Goal: Ask a question

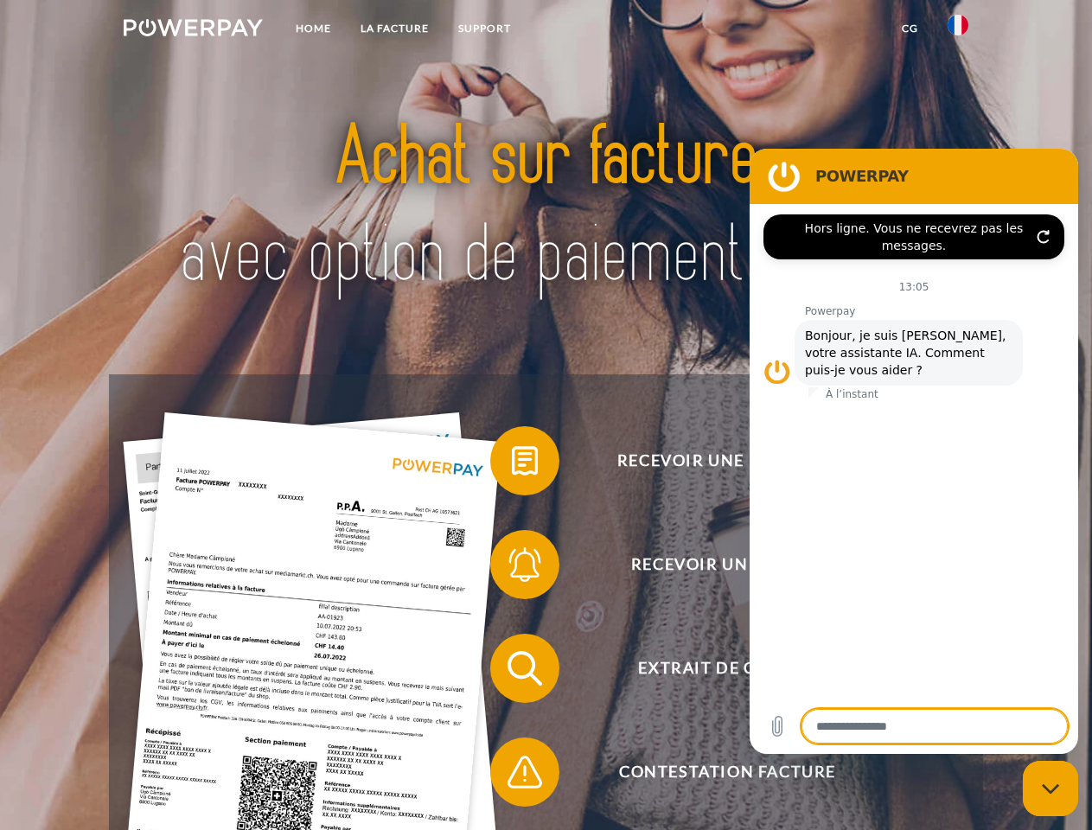
click at [193, 30] on img at bounding box center [193, 27] width 139 height 17
click at [958, 30] on img at bounding box center [958, 25] width 21 height 21
click at [910, 29] on link "CG" at bounding box center [910, 28] width 46 height 31
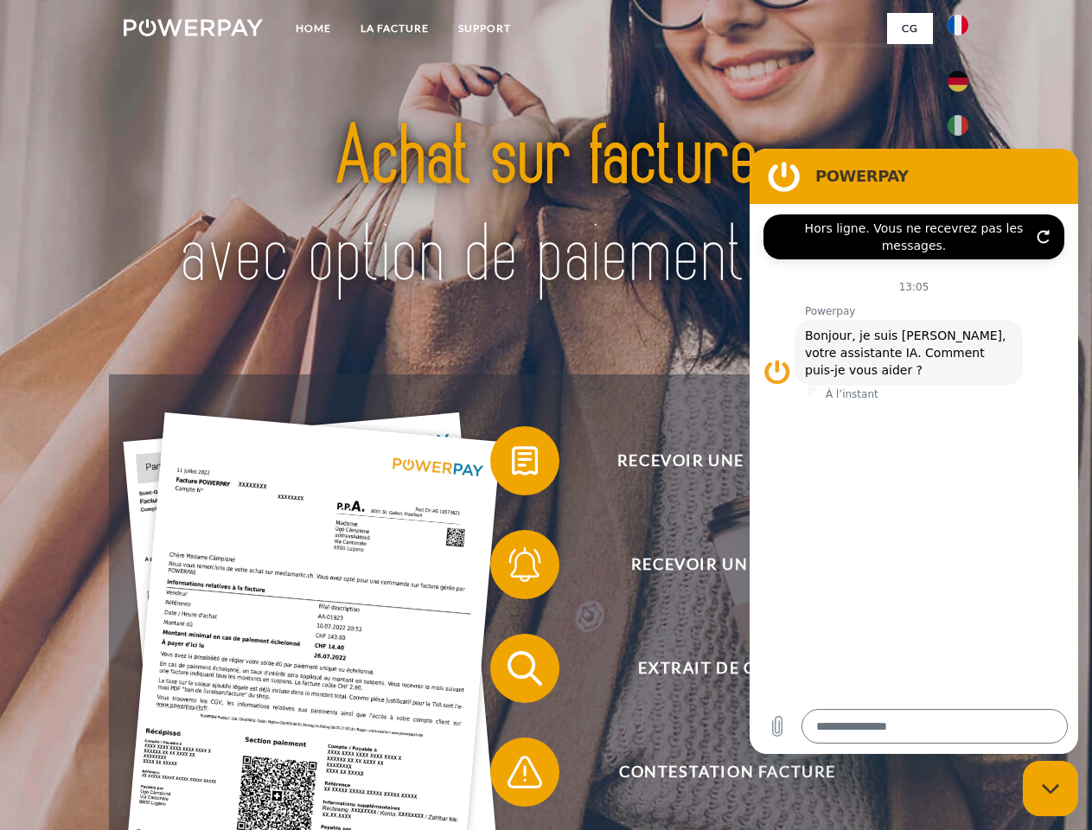
click at [512, 464] on span at bounding box center [499, 461] width 86 height 86
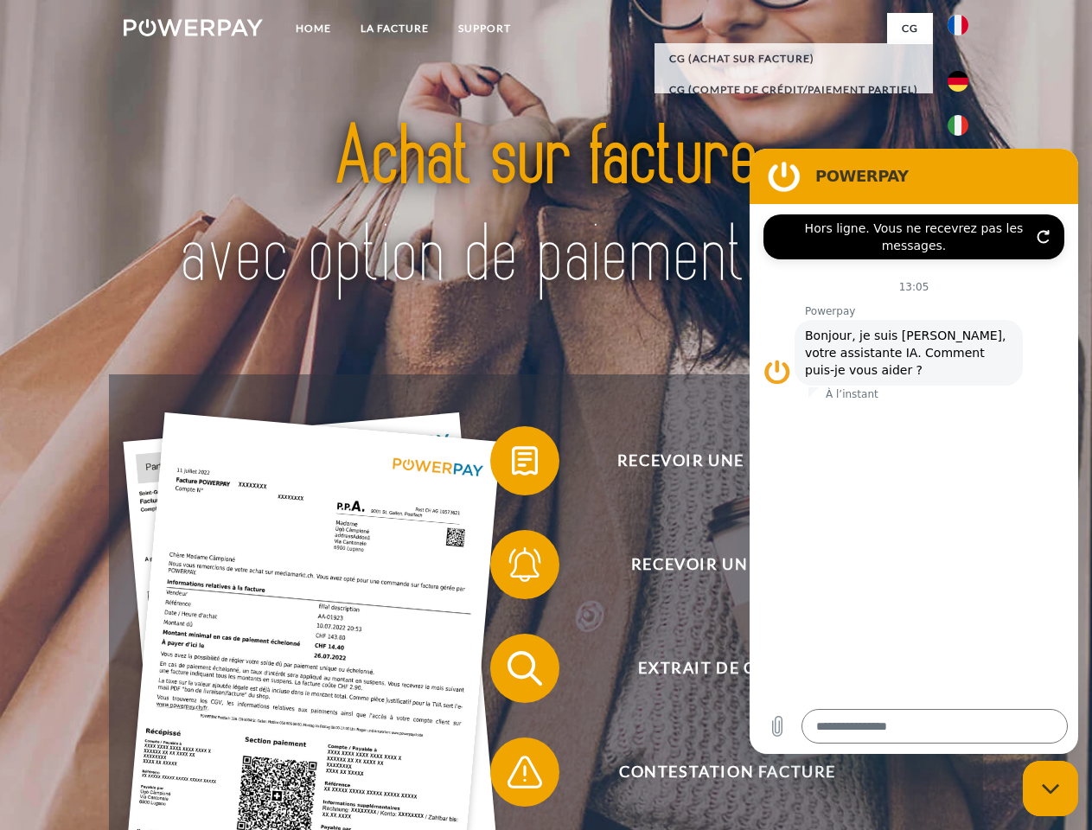
click at [512, 568] on span at bounding box center [499, 564] width 86 height 86
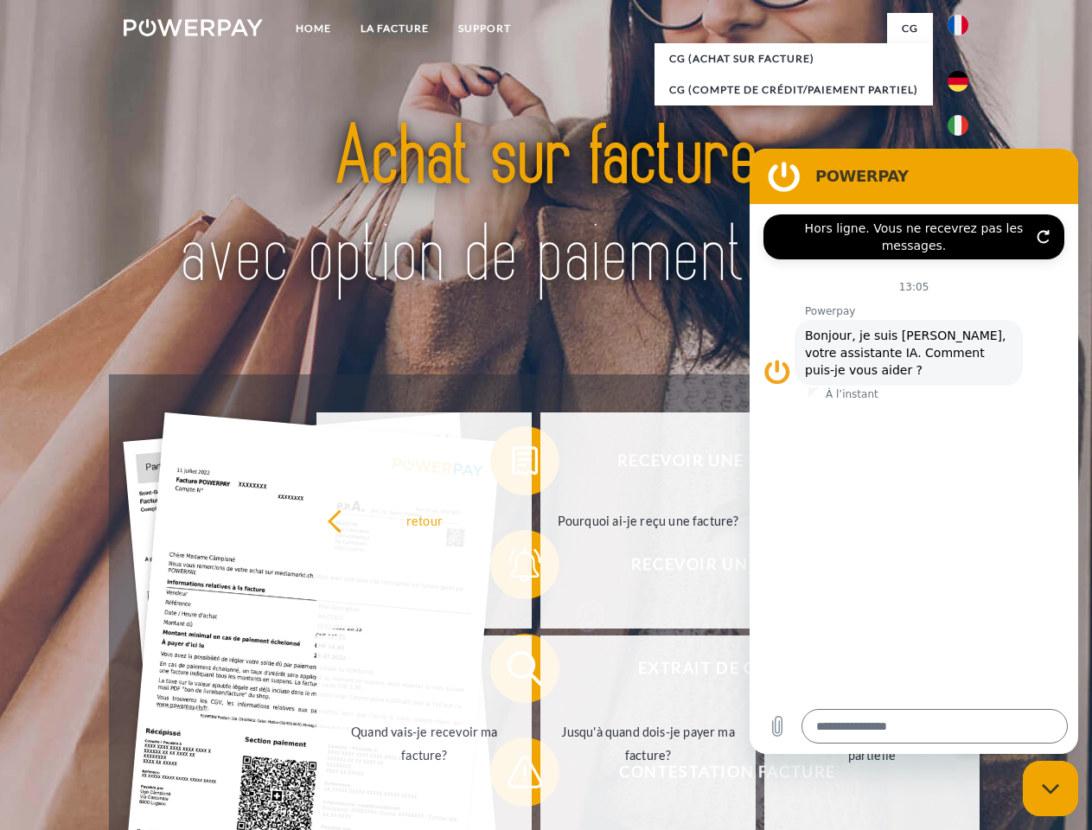
click at [541, 672] on link "Jusqu'à quand dois-je payer ma facture?" at bounding box center [648, 744] width 215 height 216
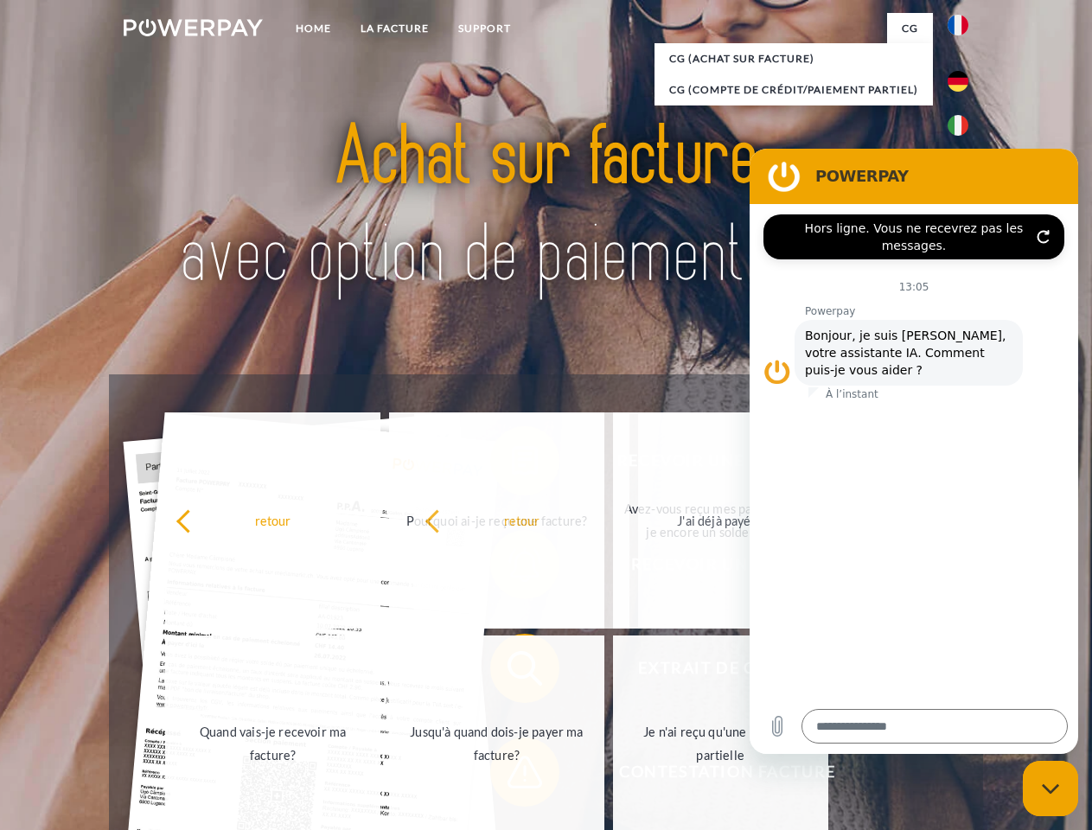
click at [512, 776] on span at bounding box center [499, 772] width 86 height 86
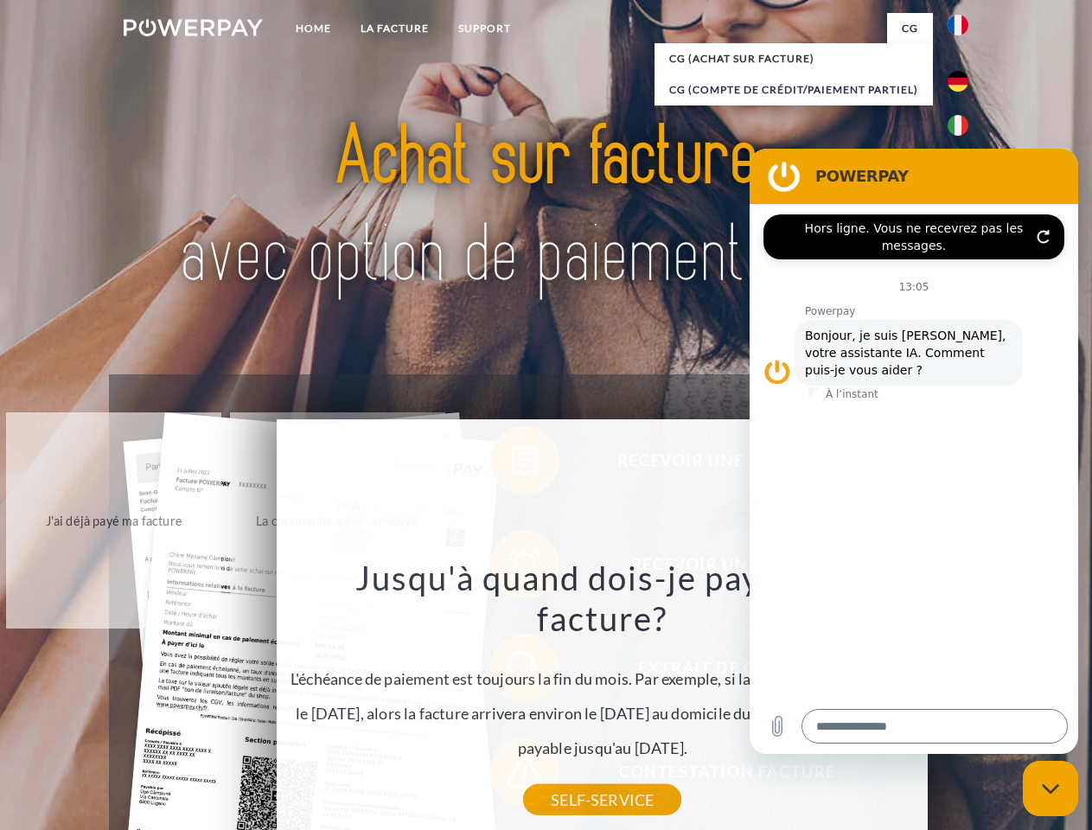
click at [1051, 789] on icon "Fermer la fenêtre de messagerie" at bounding box center [1051, 789] width 18 height 11
type textarea "*"
